Goal: Check status: Check status

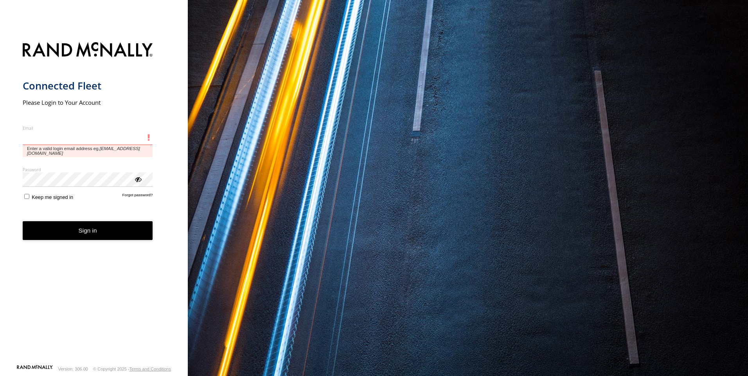
type input "**********"
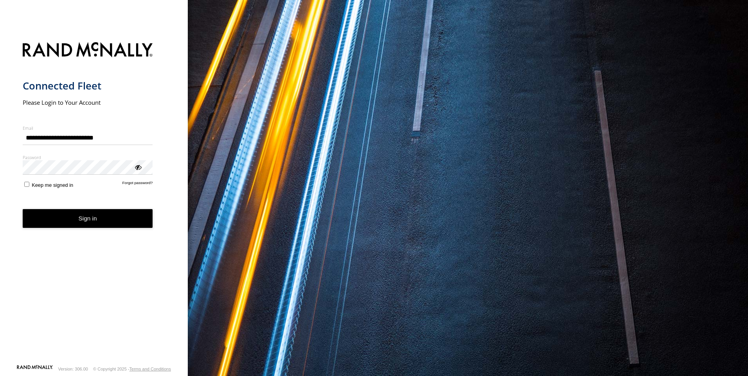
click at [59, 221] on button "Sign in" at bounding box center [88, 218] width 130 height 19
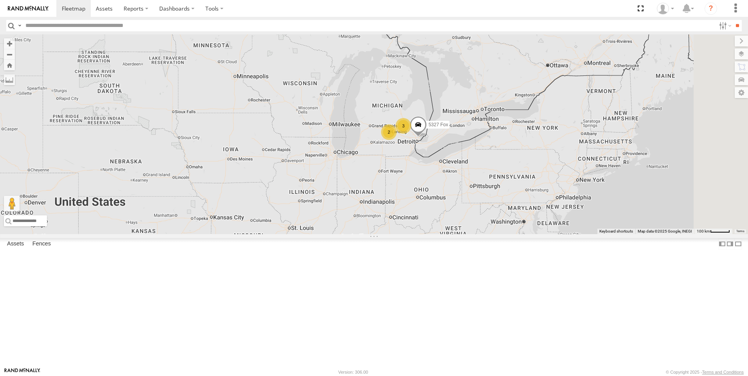
drag, startPoint x: 511, startPoint y: 168, endPoint x: 417, endPoint y: 255, distance: 127.9
click at [408, 234] on div "5339 3 10 5327 Fox 2 5338" at bounding box center [374, 134] width 748 height 200
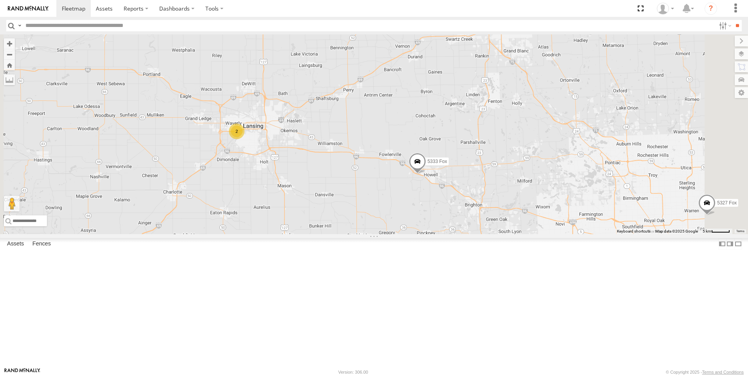
click at [244, 139] on div "2" at bounding box center [237, 132] width 16 height 16
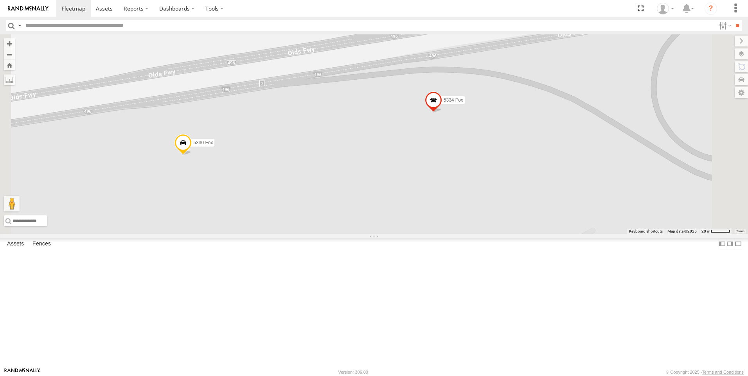
click at [442, 113] on span at bounding box center [433, 102] width 17 height 21
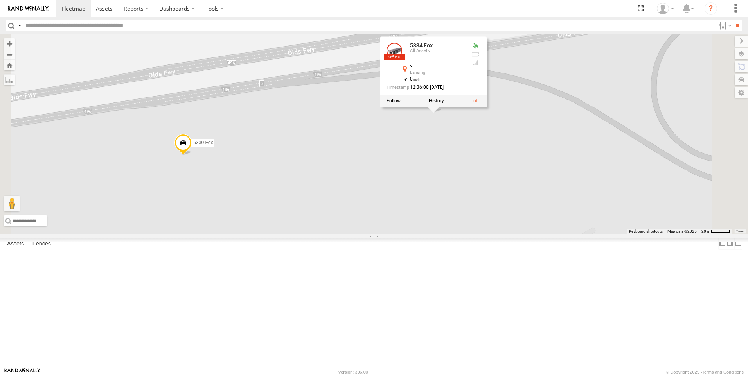
click at [192, 155] on span at bounding box center [182, 144] width 17 height 21
